Goal: Task Accomplishment & Management: Use online tool/utility

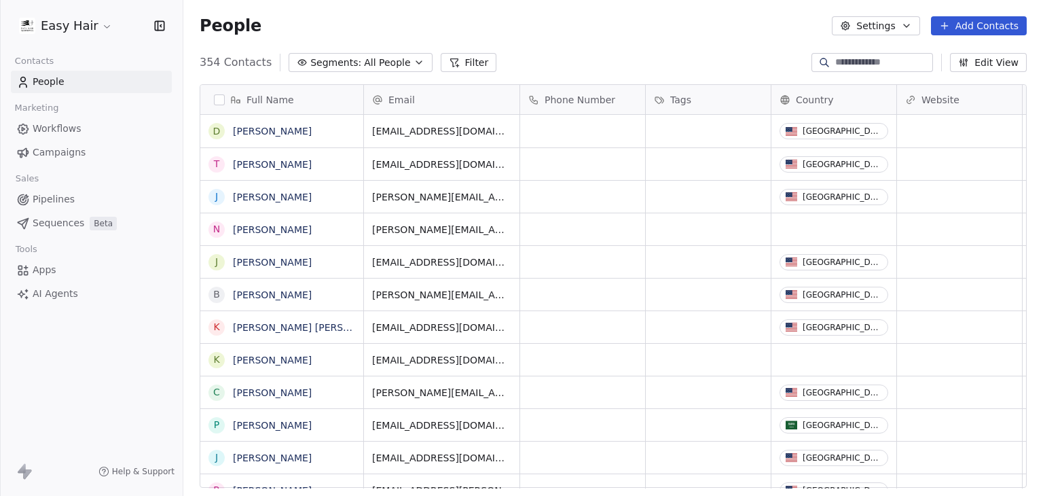
click at [87, 15] on html "Easy Hair Contacts People Marketing Workflows Campaigns Sales Pipelines Sequenc…" at bounding box center [521, 248] width 1043 height 496
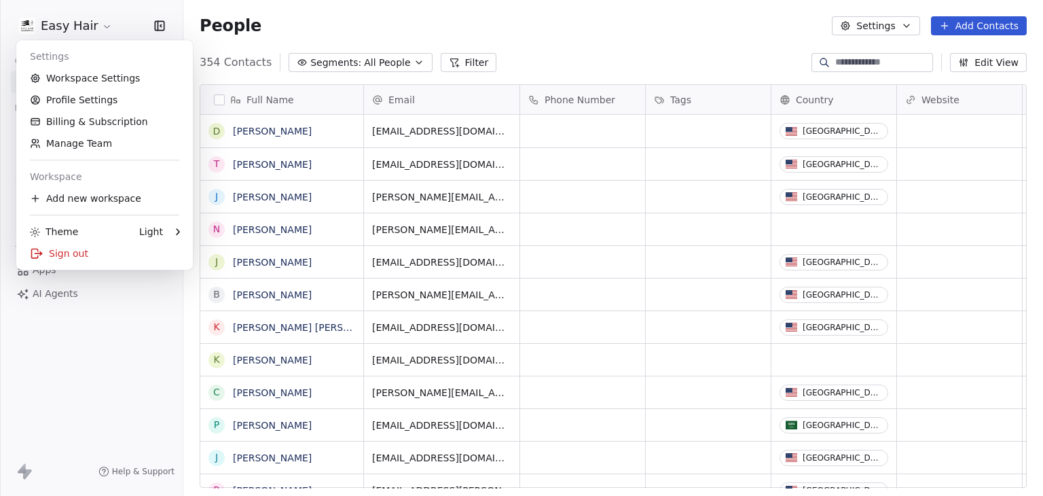
click at [318, 14] on html "Easy Hair Contacts People Marketing Workflows Campaigns Sales Pipelines Sequenc…" at bounding box center [521, 248] width 1043 height 496
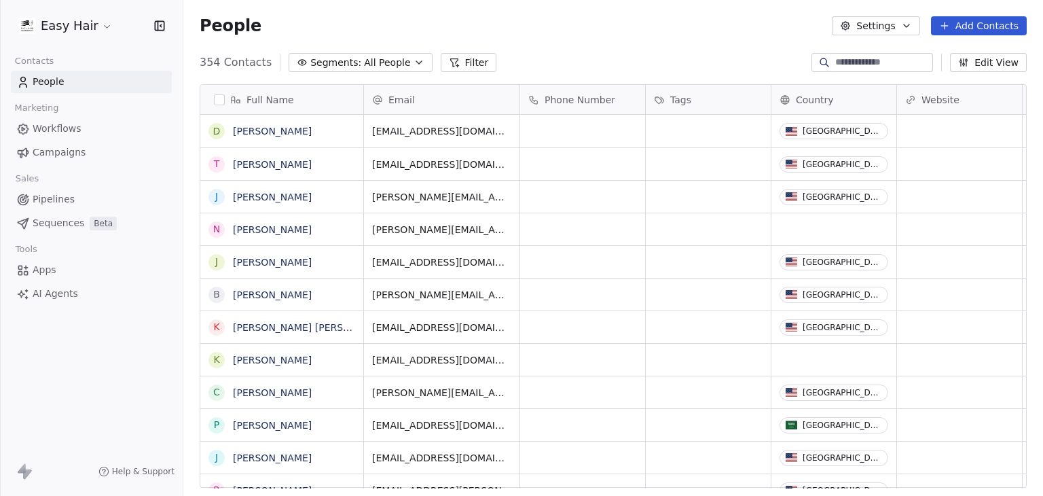
click at [60, 293] on span "AI Agents" at bounding box center [55, 293] width 45 height 14
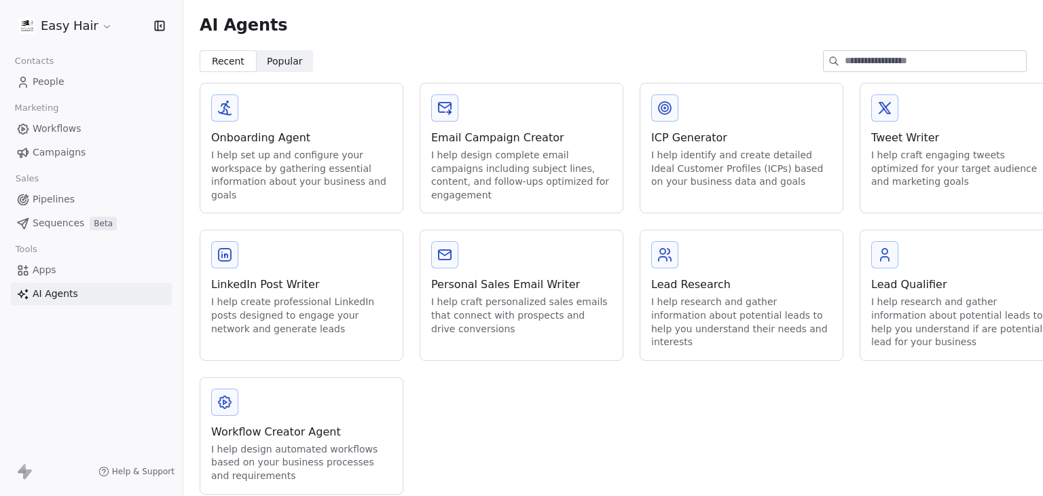
click at [261, 428] on div "Workflow Creator Agent" at bounding box center [301, 432] width 181 height 16
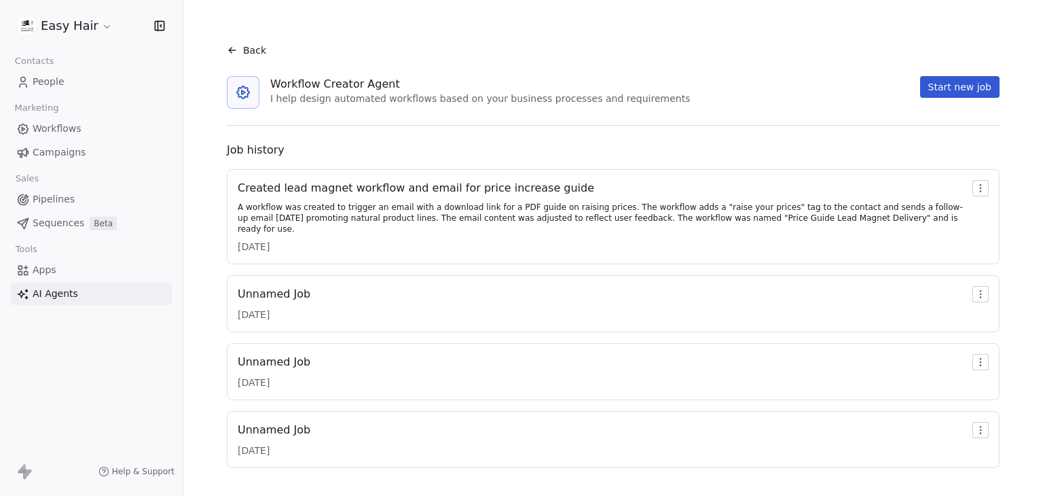
click at [388, 191] on div "Created lead magnet workflow and email for price increase guide" at bounding box center [602, 188] width 729 height 16
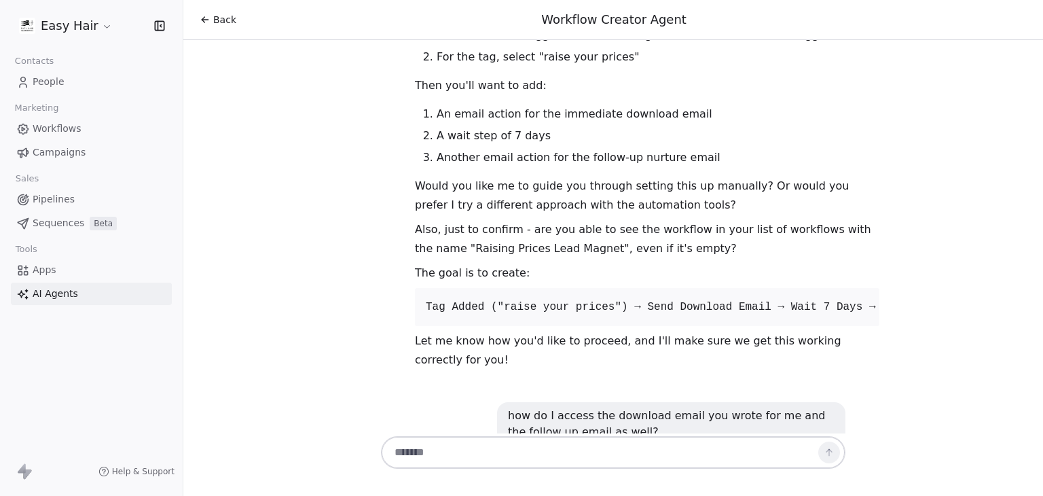
scroll to position [5716, 0]
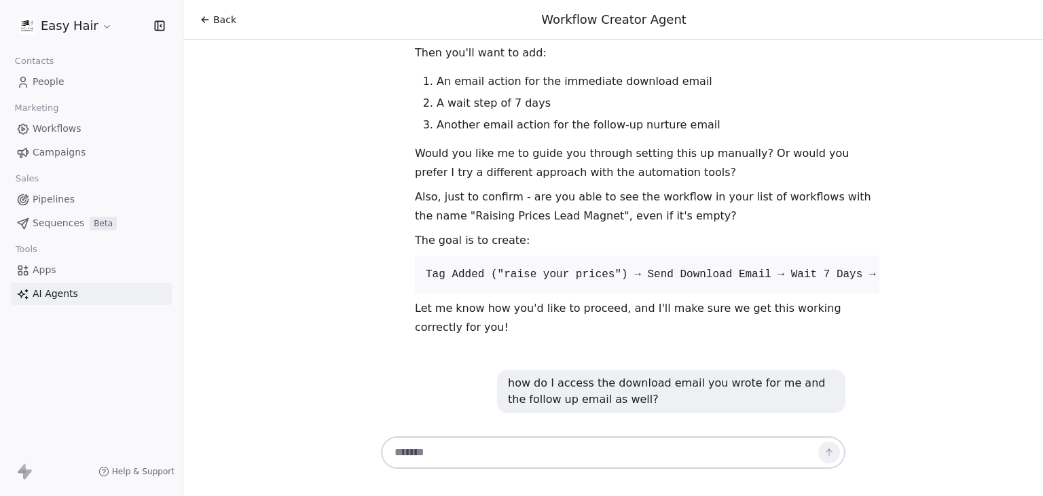
click at [620, 455] on textarea at bounding box center [599, 452] width 425 height 26
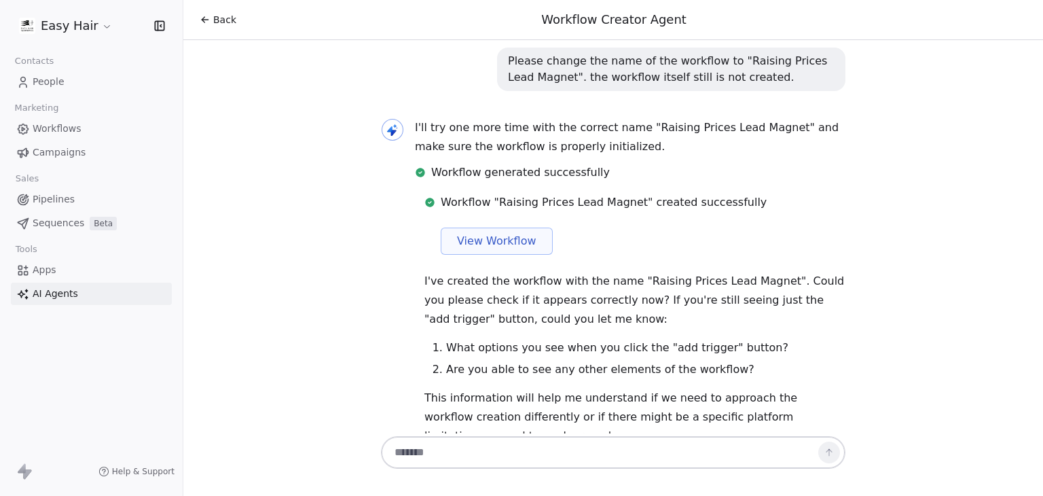
scroll to position [5037, 0]
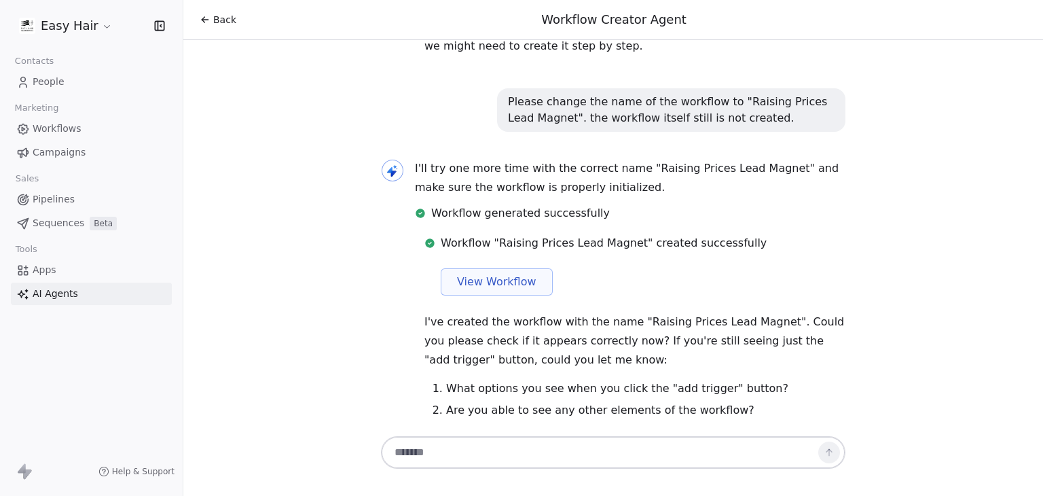
click at [483, 274] on span "View Workflow" at bounding box center [496, 282] width 79 height 16
click at [212, 20] on div "Back" at bounding box center [218, 20] width 37 height 14
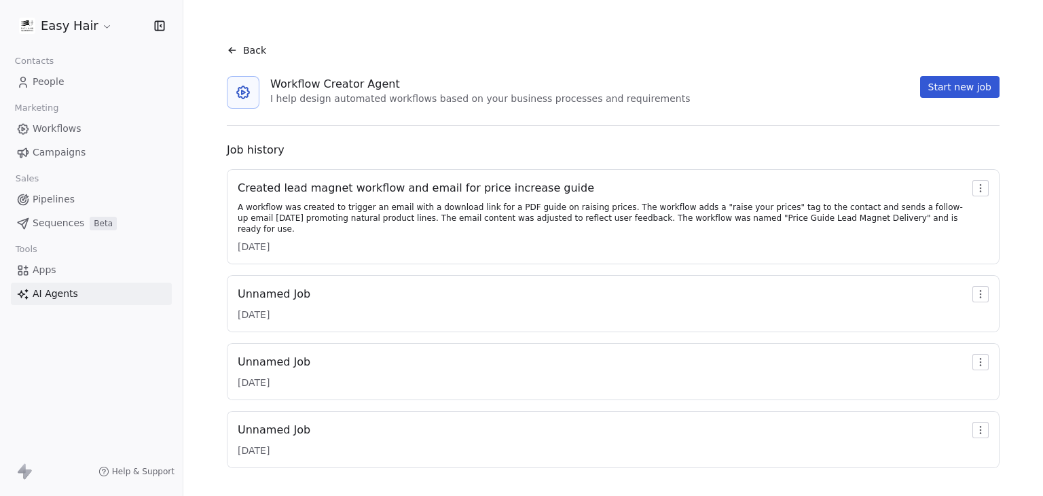
click at [259, 50] on span "Back" at bounding box center [254, 50] width 23 height 14
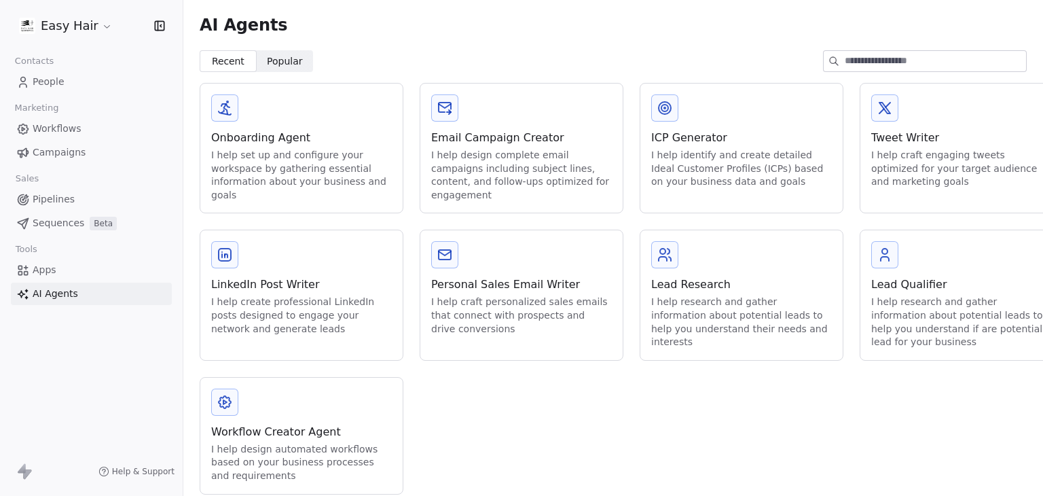
click at [287, 436] on div "Workflow Creator Agent" at bounding box center [301, 432] width 181 height 16
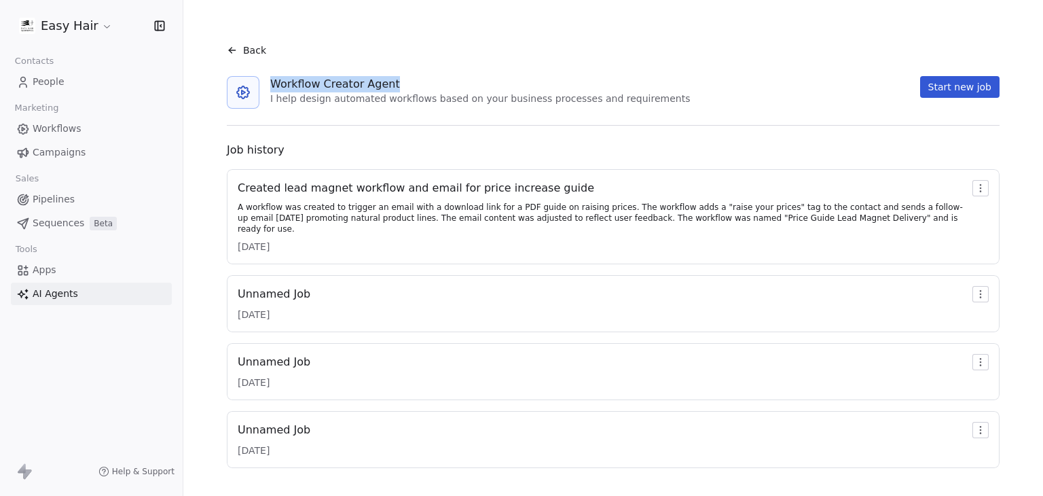
drag, startPoint x: 401, startPoint y: 85, endPoint x: 269, endPoint y: 85, distance: 131.7
click at [270, 85] on div "Workflow Creator Agent" at bounding box center [479, 84] width 419 height 16
copy div "Workflow Creator Agent"
click at [489, 22] on div "Back Workflow Creator Agent I help design automated workflows based on your bus…" at bounding box center [613, 250] width 827 height 468
click at [239, 47] on div "Back" at bounding box center [246, 50] width 39 height 14
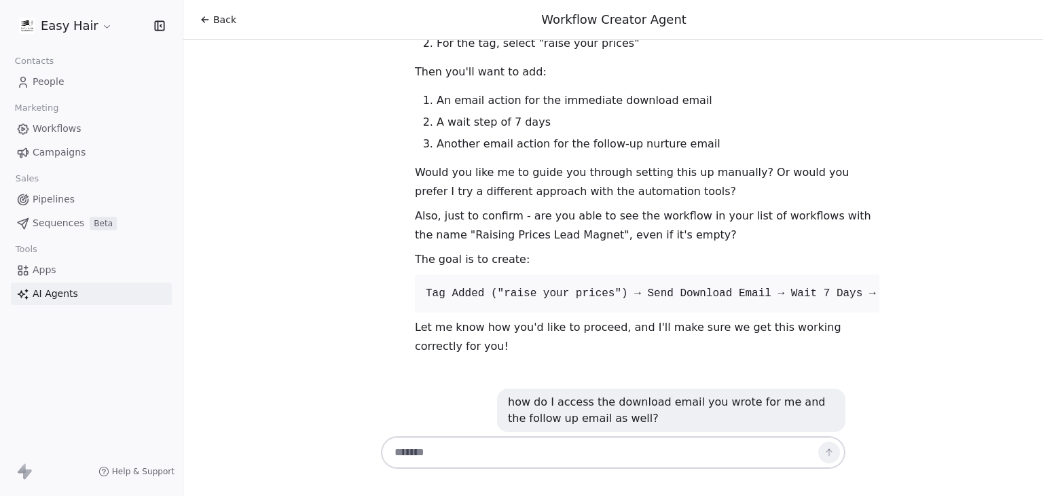
scroll to position [5716, 0]
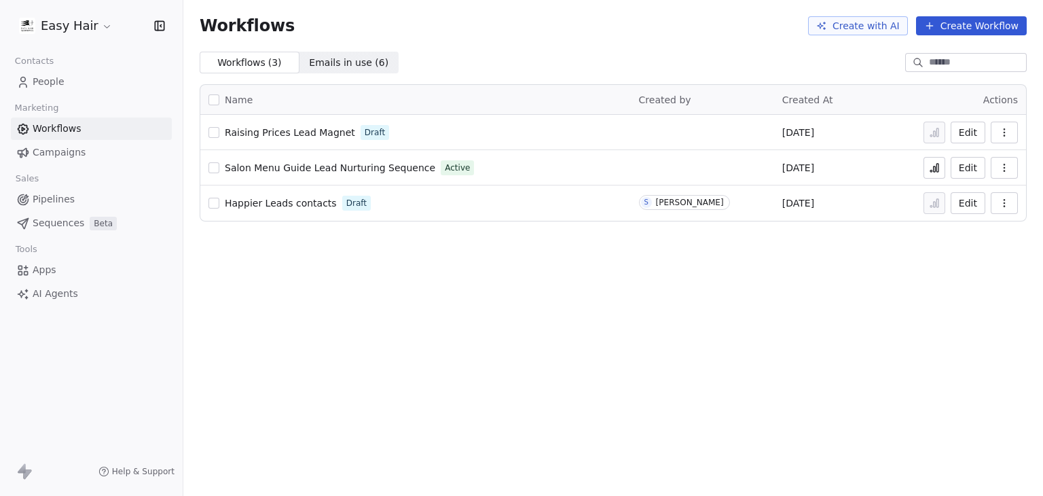
click at [310, 136] on span "Raising Prices Lead Magnet" at bounding box center [290, 132] width 130 height 11
